Goal: Information Seeking & Learning: Understand process/instructions

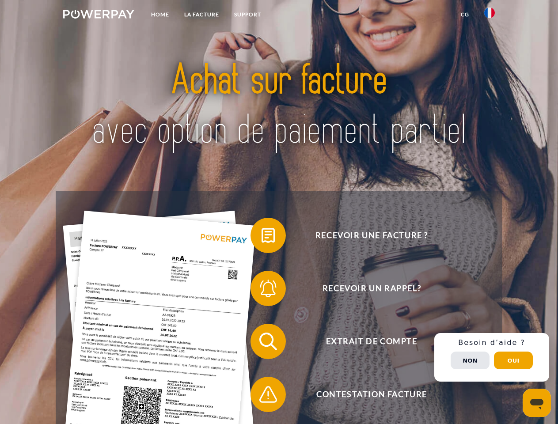
click at [99, 15] on img at bounding box center [98, 14] width 71 height 9
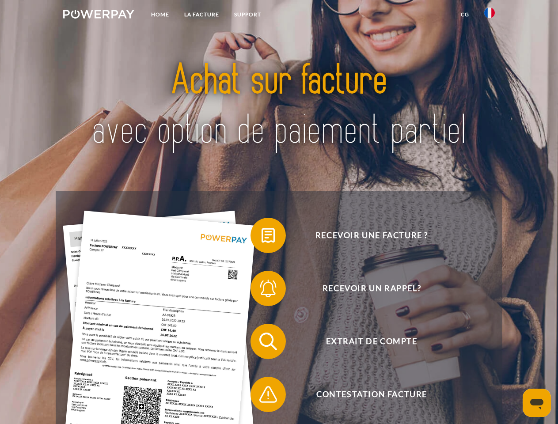
click at [489, 15] on img at bounding box center [489, 13] width 11 height 11
click at [465, 15] on link "CG" at bounding box center [464, 15] width 23 height 16
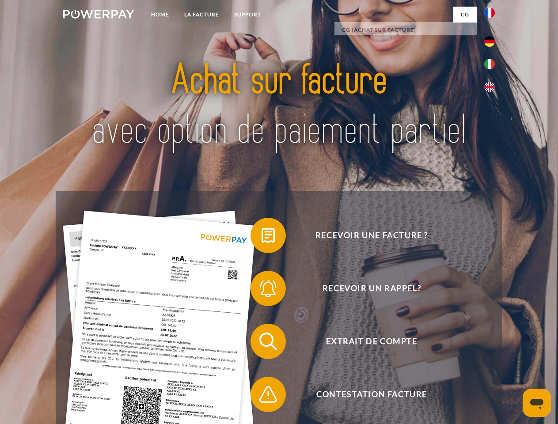
click at [261, 237] on span at bounding box center [255, 235] width 44 height 44
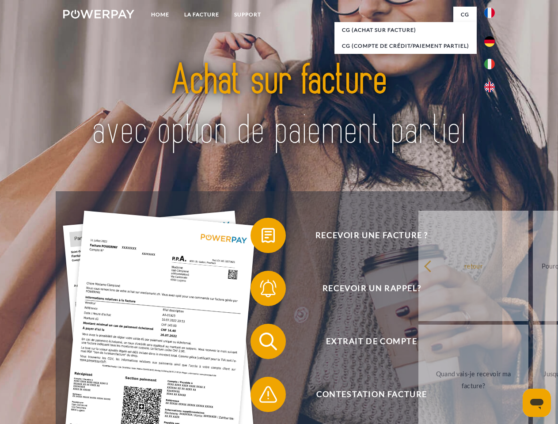
click at [261, 290] on span at bounding box center [255, 288] width 44 height 44
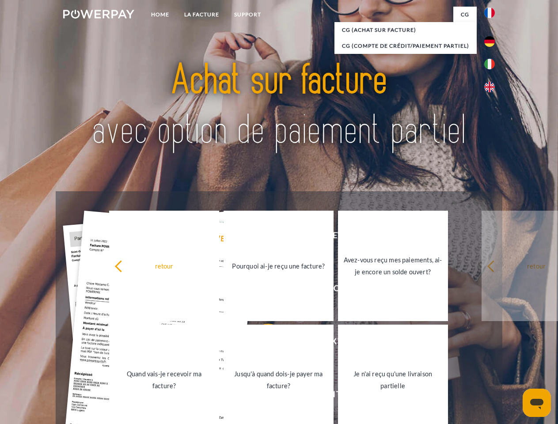
click at [261, 343] on link "Jusqu'à quand dois-je payer ma facture?" at bounding box center [279, 380] width 110 height 110
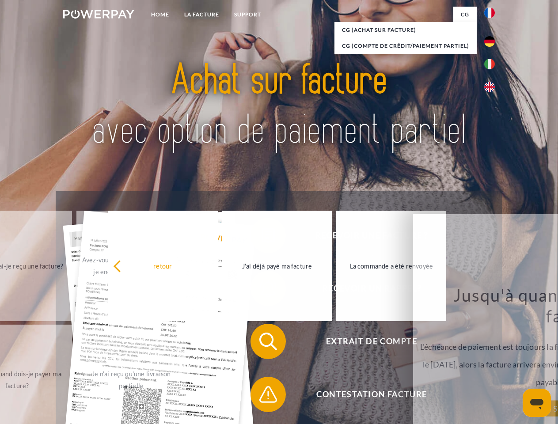
click at [261, 396] on span at bounding box center [255, 394] width 44 height 44
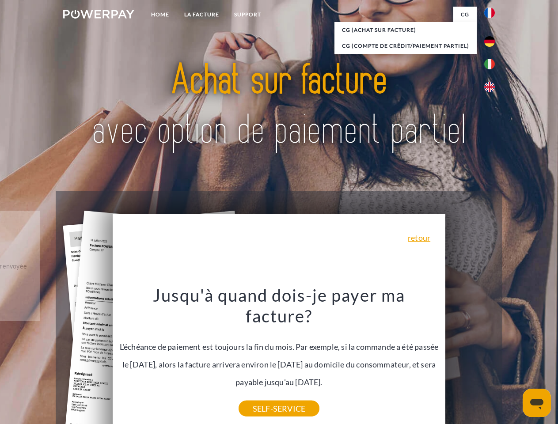
click at [492, 357] on div "Recevoir une facture ? Recevoir un rappel? Extrait de compte retour" at bounding box center [279, 367] width 446 height 353
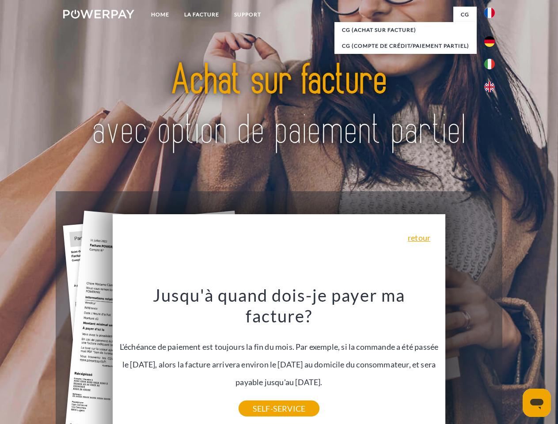
click at [470, 359] on span "Extrait de compte" at bounding box center [371, 341] width 216 height 35
click at [513, 360] on header "Home LA FACTURE Support" at bounding box center [279, 305] width 558 height 610
